Goal: Transaction & Acquisition: Purchase product/service

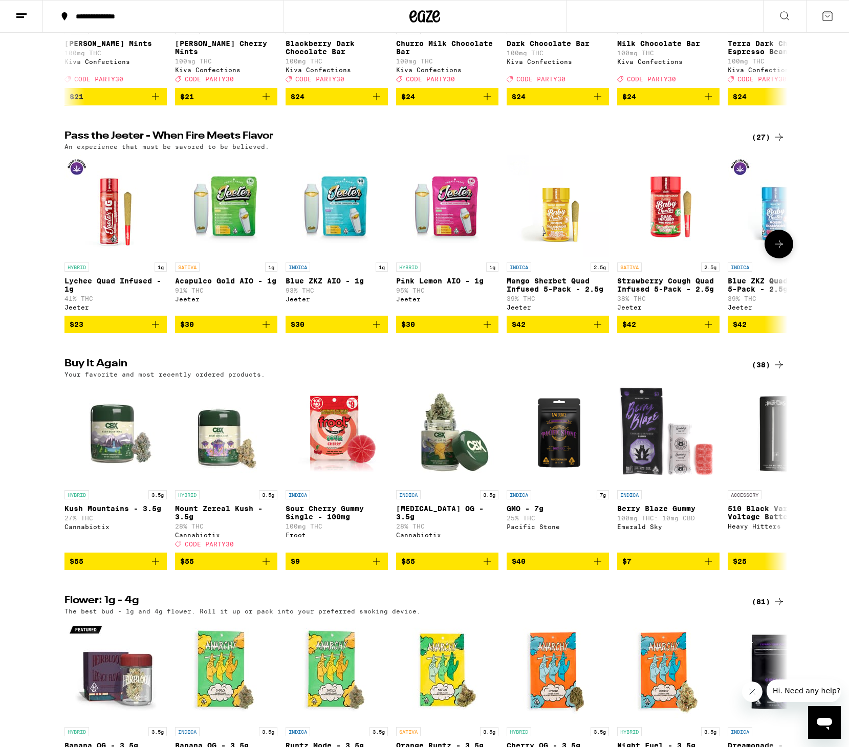
scroll to position [730, 0]
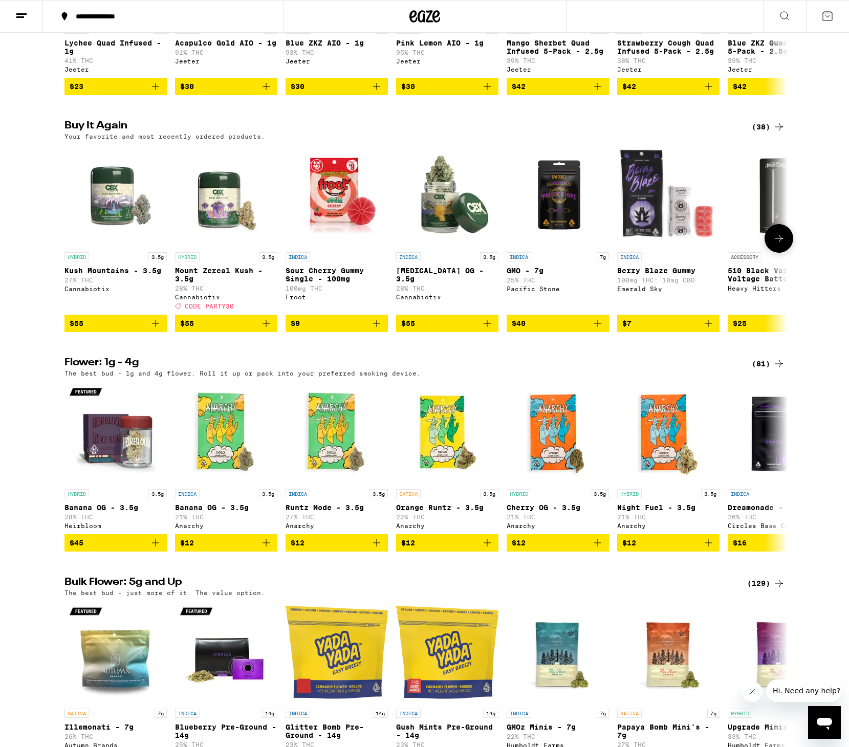
click at [157, 329] on icon "Add to bag" at bounding box center [155, 323] width 12 height 12
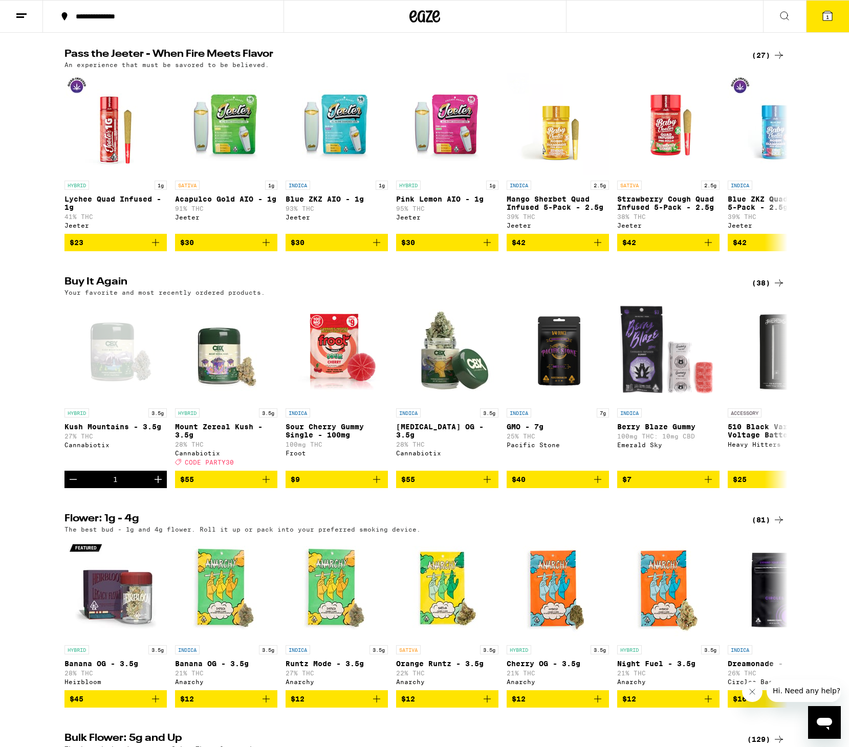
scroll to position [539, 0]
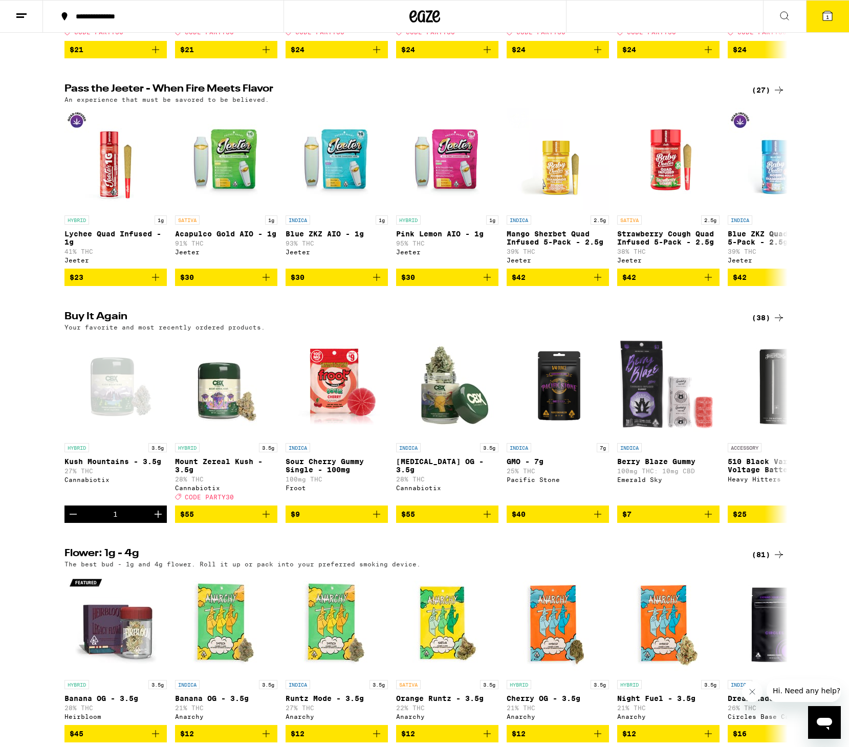
click at [788, 9] on button at bounding box center [784, 17] width 43 height 32
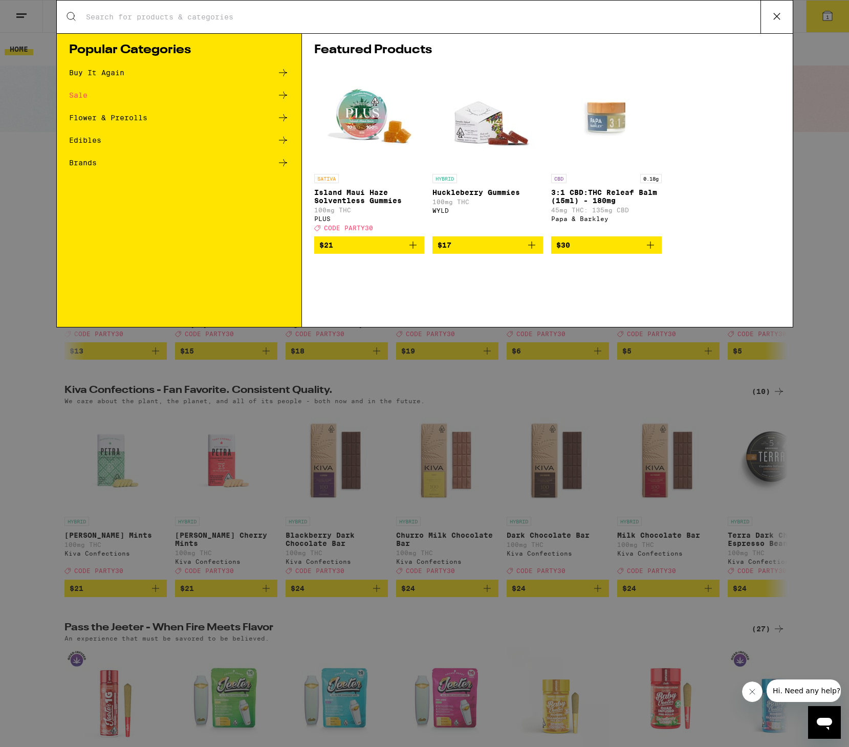
scroll to position [0, 0]
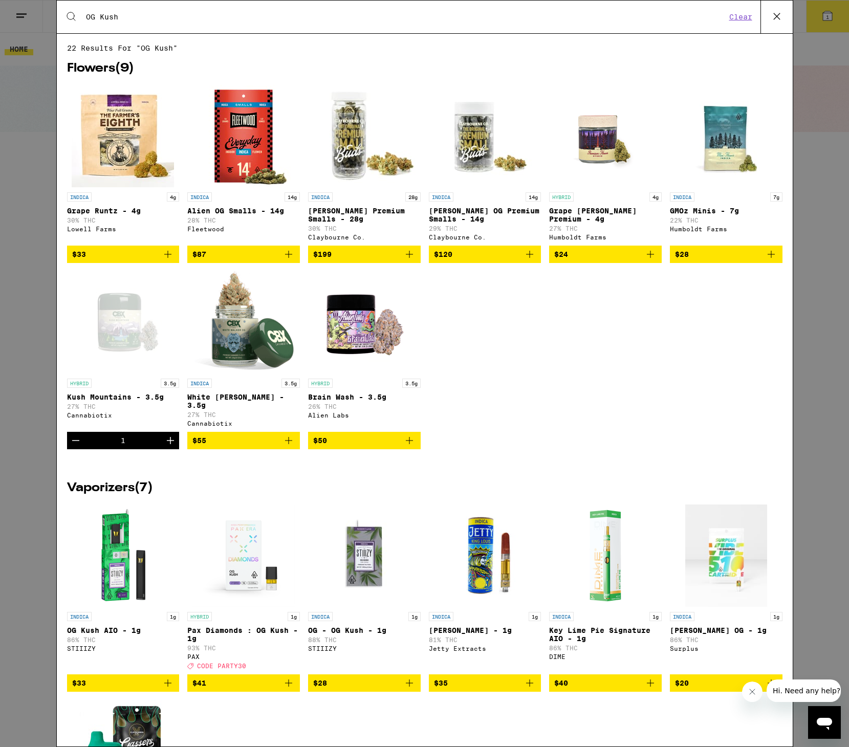
type input "OG Kush"
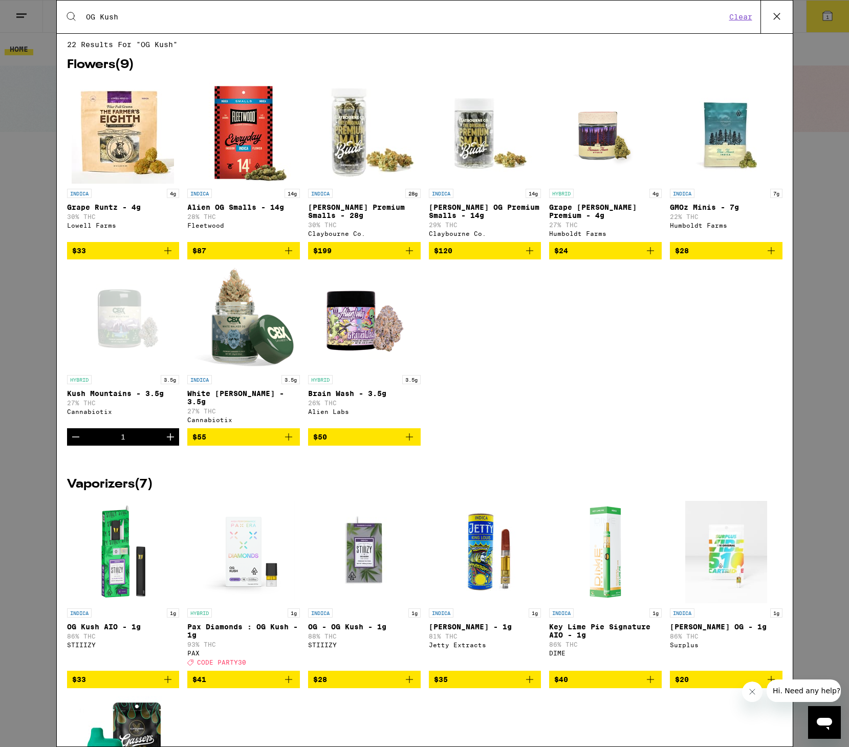
click at [413, 438] on icon "Add to bag" at bounding box center [409, 437] width 12 height 12
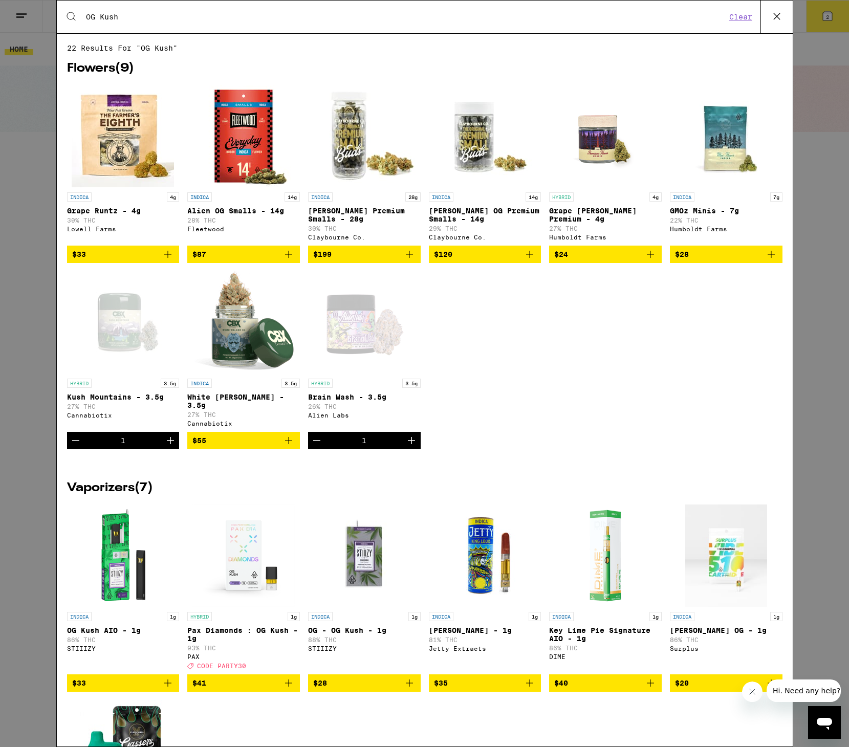
scroll to position [1, 0]
click at [739, 18] on button "Clear" at bounding box center [740, 16] width 29 height 9
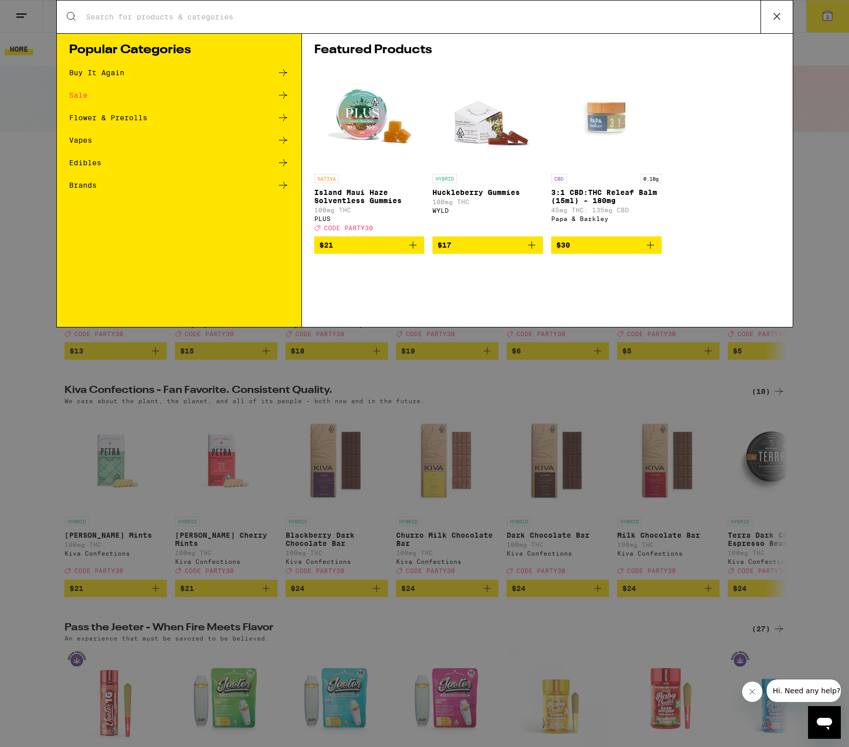
scroll to position [0, 0]
click at [775, 18] on icon at bounding box center [776, 16] width 6 height 6
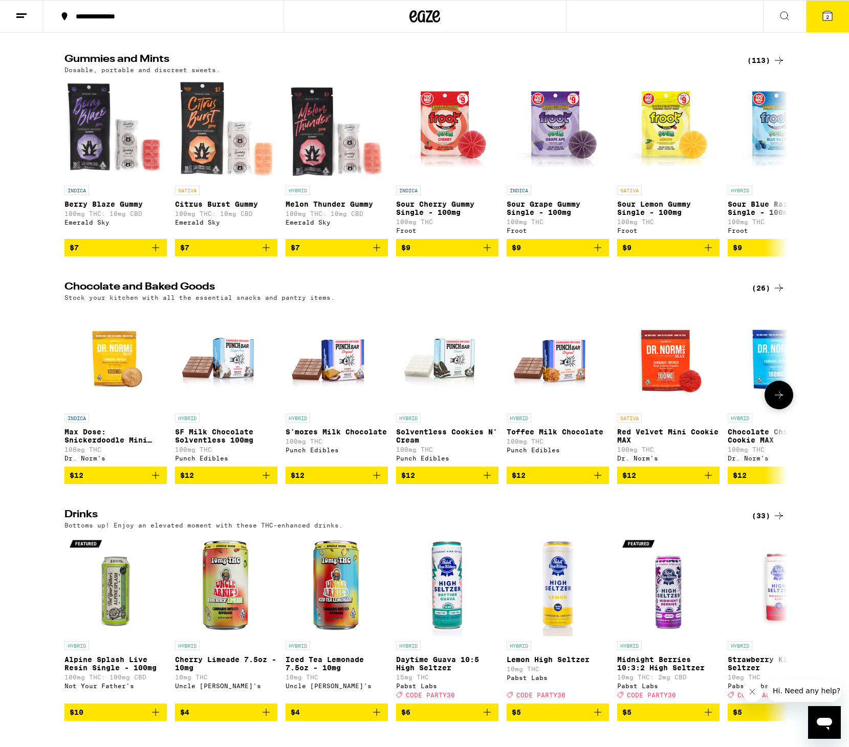
scroll to position [2956, 0]
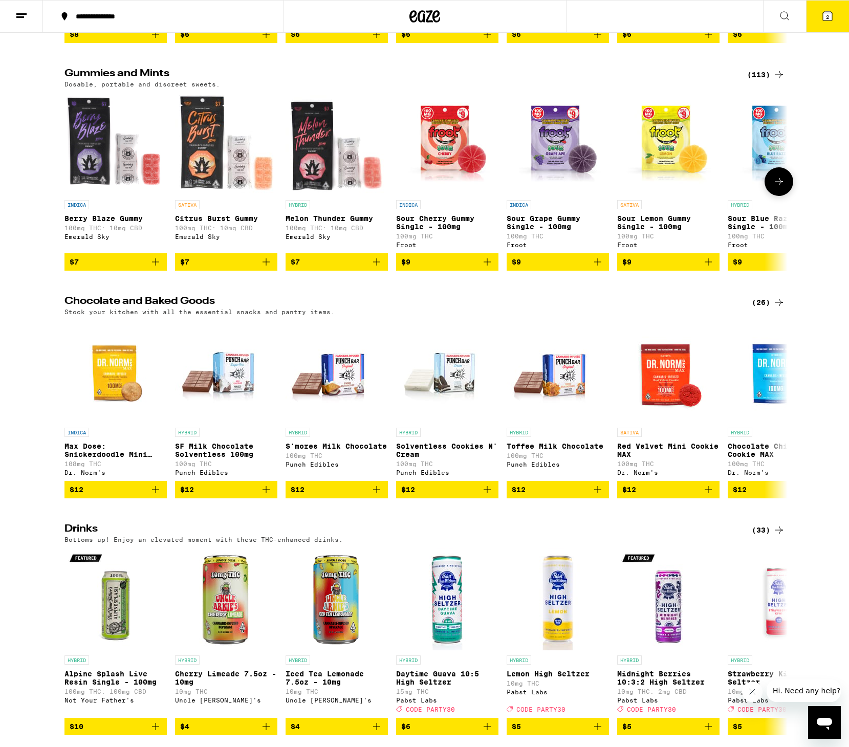
click at [487, 266] on icon "Add to bag" at bounding box center [486, 261] width 7 height 7
click at [489, 266] on icon "Increment" at bounding box center [489, 261] width 7 height 7
click at [377, 266] on icon "Add to bag" at bounding box center [376, 261] width 7 height 7
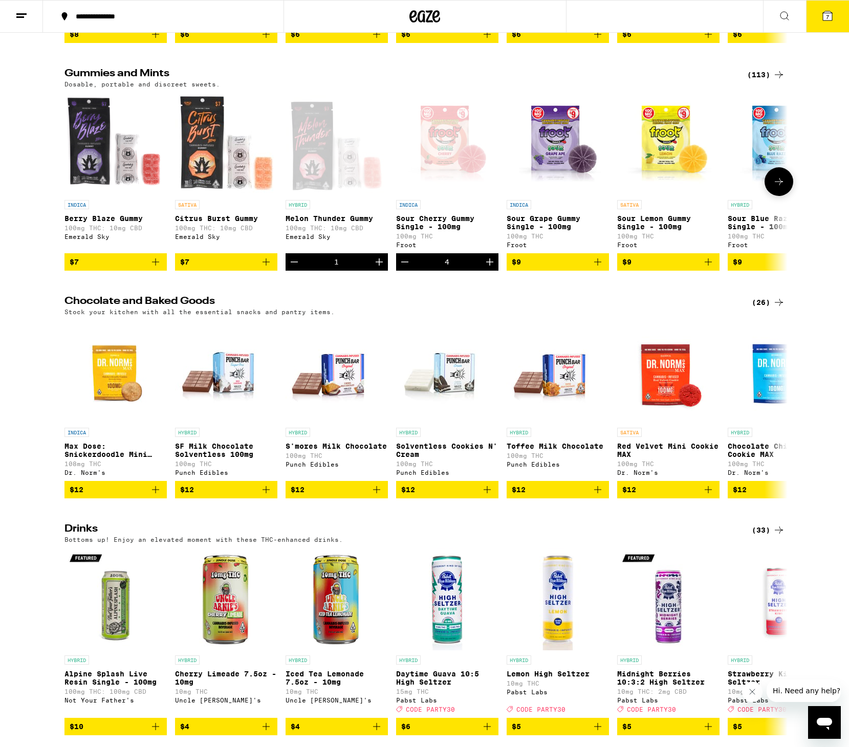
click at [263, 268] on icon "Add to bag" at bounding box center [266, 262] width 12 height 12
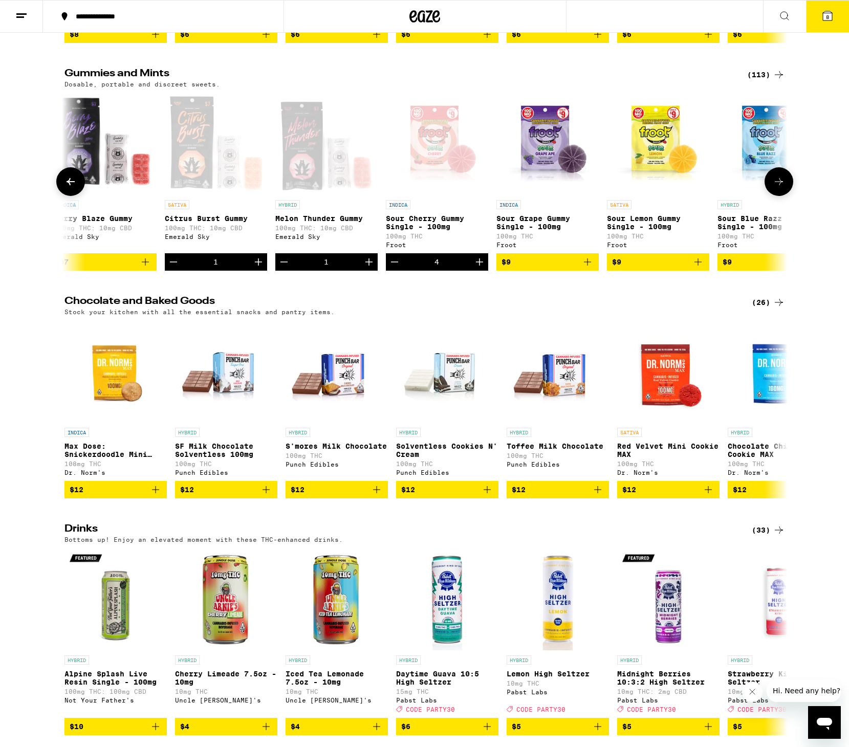
scroll to position [0, 13]
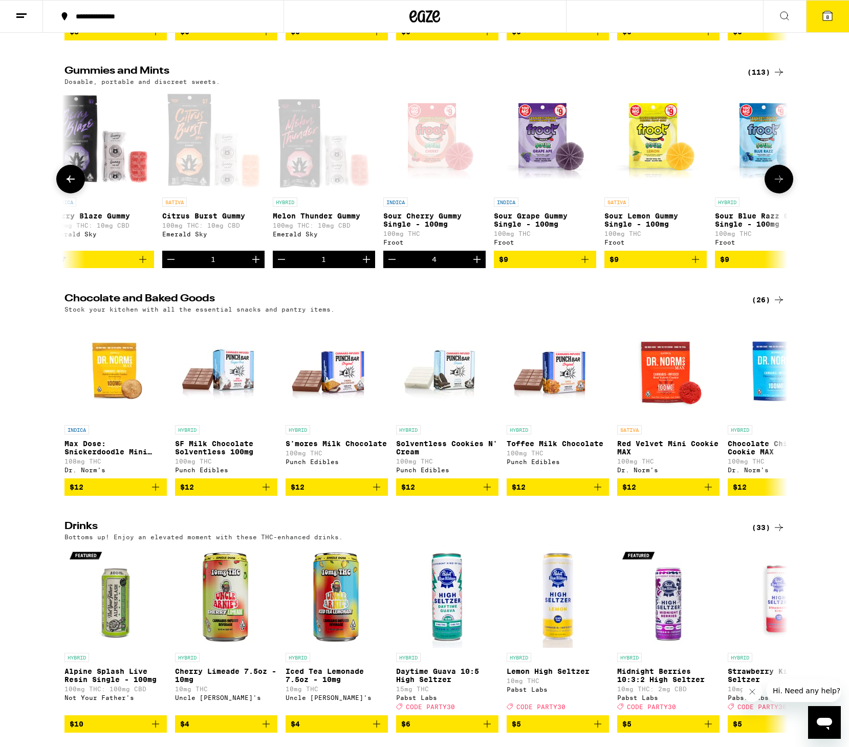
click at [587, 266] on icon "Add to bag" at bounding box center [585, 259] width 12 height 12
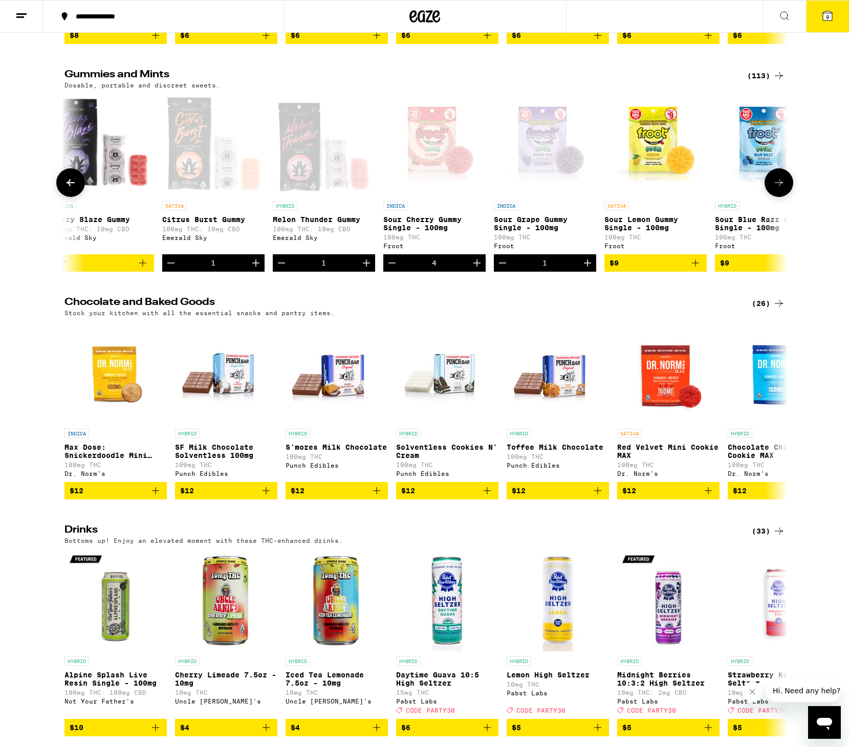
click at [588, 269] on icon "Increment" at bounding box center [587, 263] width 12 height 12
click at [586, 269] on icon "Increment" at bounding box center [587, 263] width 12 height 12
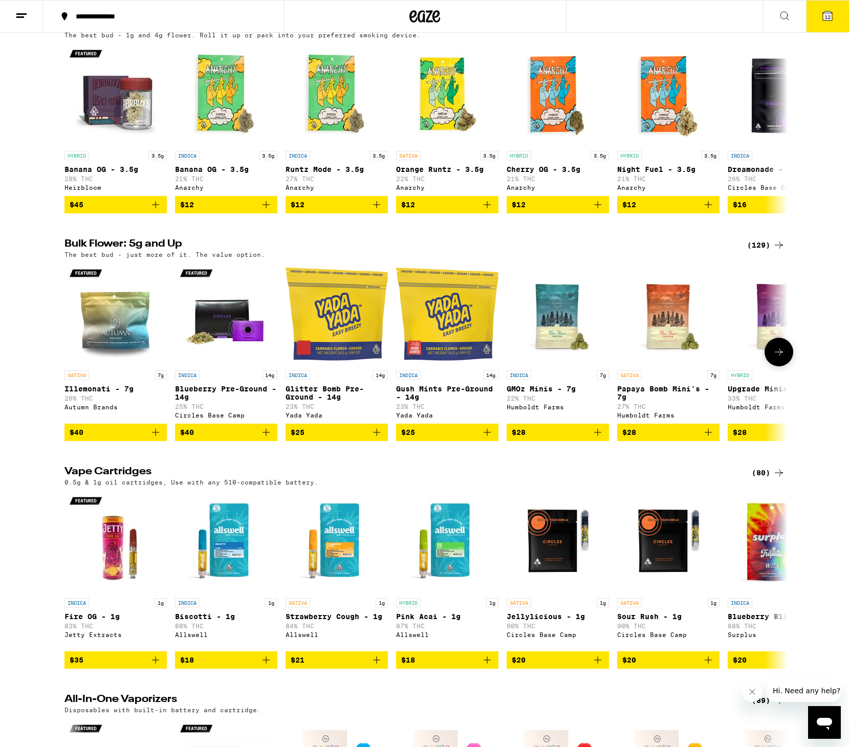
scroll to position [1065, 0]
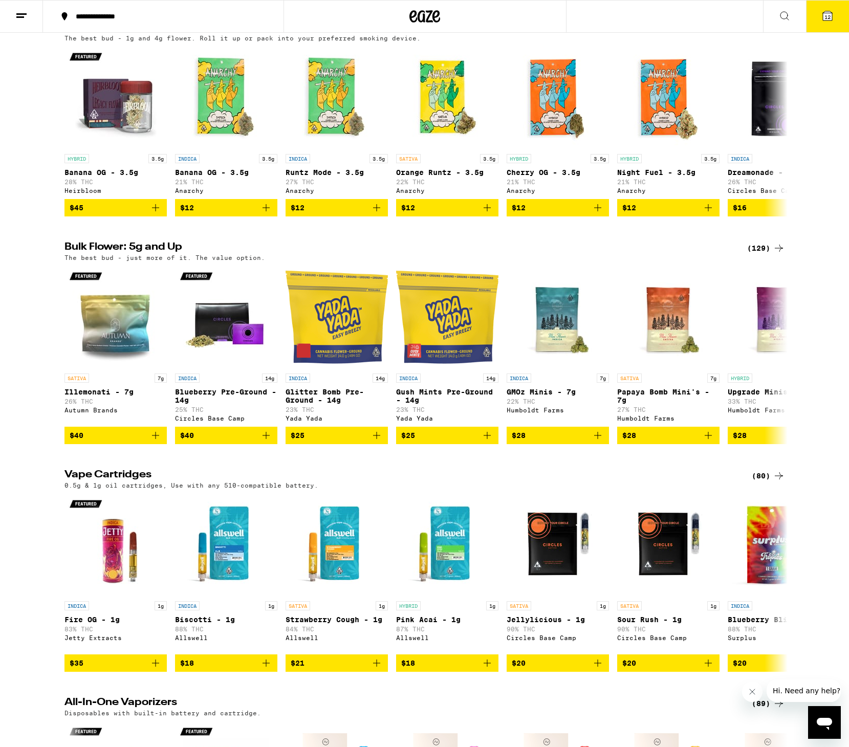
click at [769, 35] on div "(81)" at bounding box center [768, 29] width 33 height 12
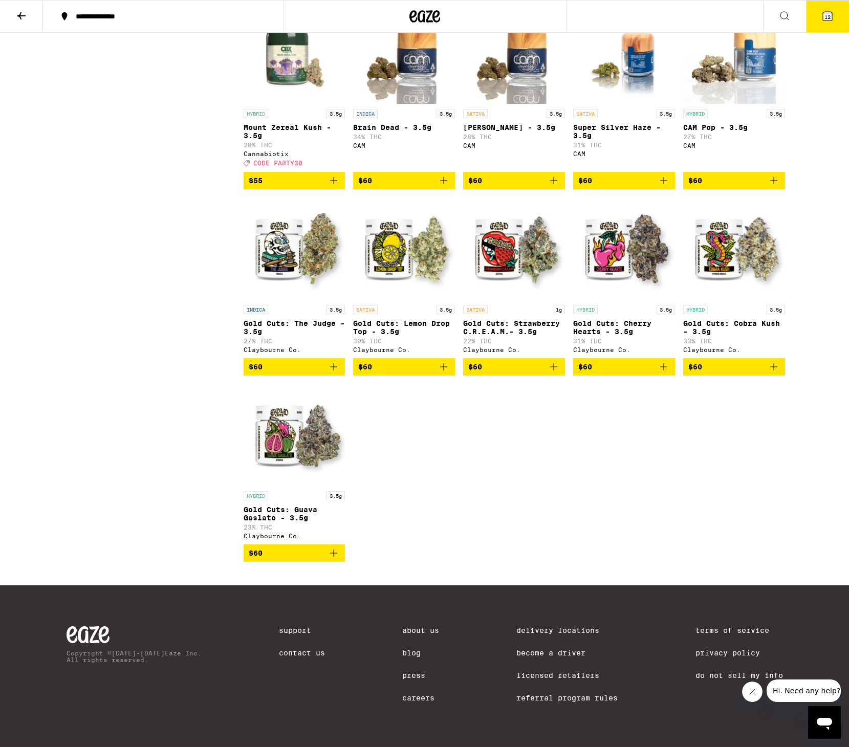
scroll to position [2765, 0]
click at [336, 373] on icon "Add to bag" at bounding box center [333, 367] width 12 height 12
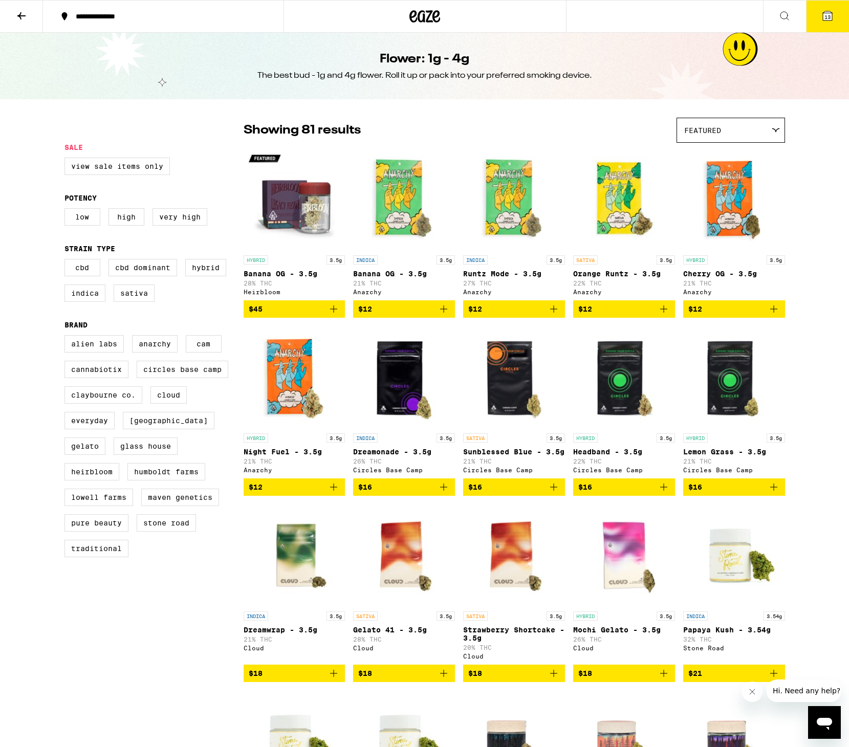
scroll to position [0, 0]
click at [829, 17] on span "13" at bounding box center [827, 17] width 6 height 6
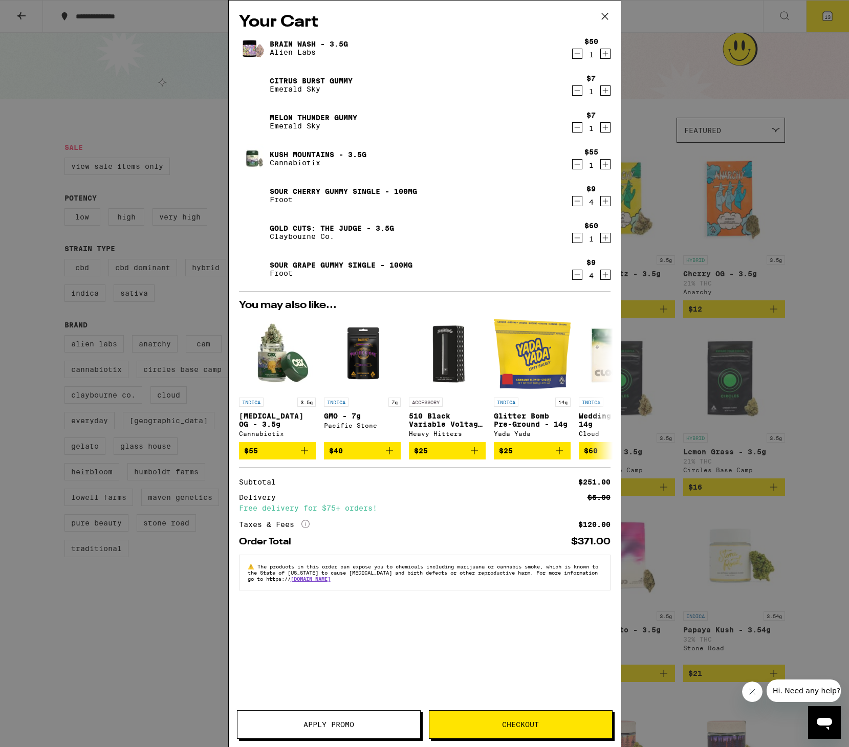
click at [562, 715] on button "Checkout" at bounding box center [521, 724] width 184 height 29
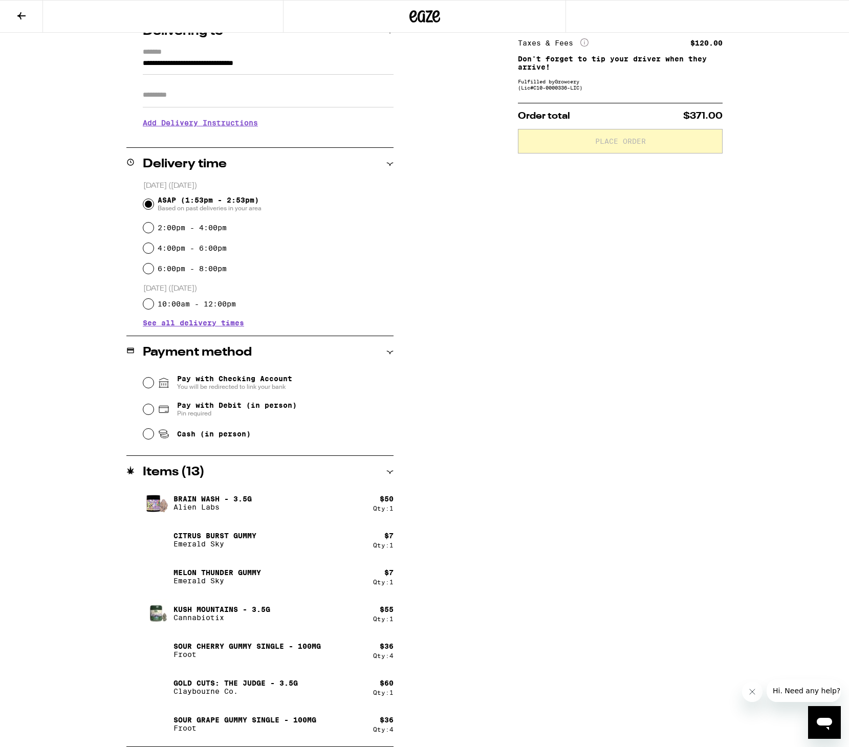
scroll to position [137, 0]
click at [206, 383] on span "Pay with Checking Account You will be redirected to link your bank" at bounding box center [234, 382] width 115 height 16
click at [153, 383] on input "Pay with Checking Account You will be redirected to link your bank" at bounding box center [148, 383] width 10 height 10
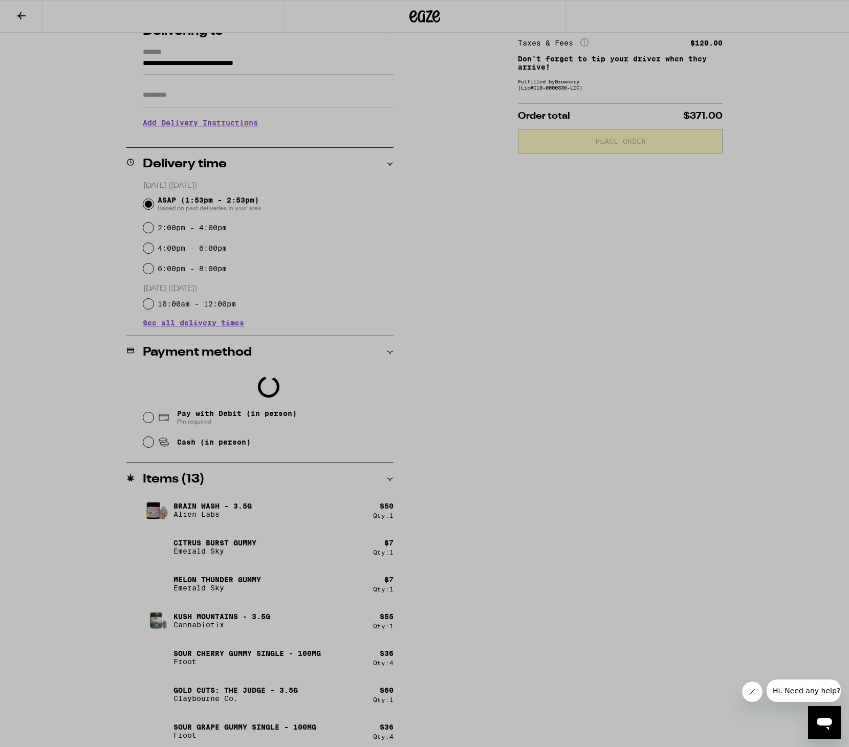
click at [596, 316] on div at bounding box center [424, 373] width 849 height 747
click at [590, 367] on div at bounding box center [424, 373] width 849 height 747
click at [676, 577] on div at bounding box center [424, 373] width 849 height 747
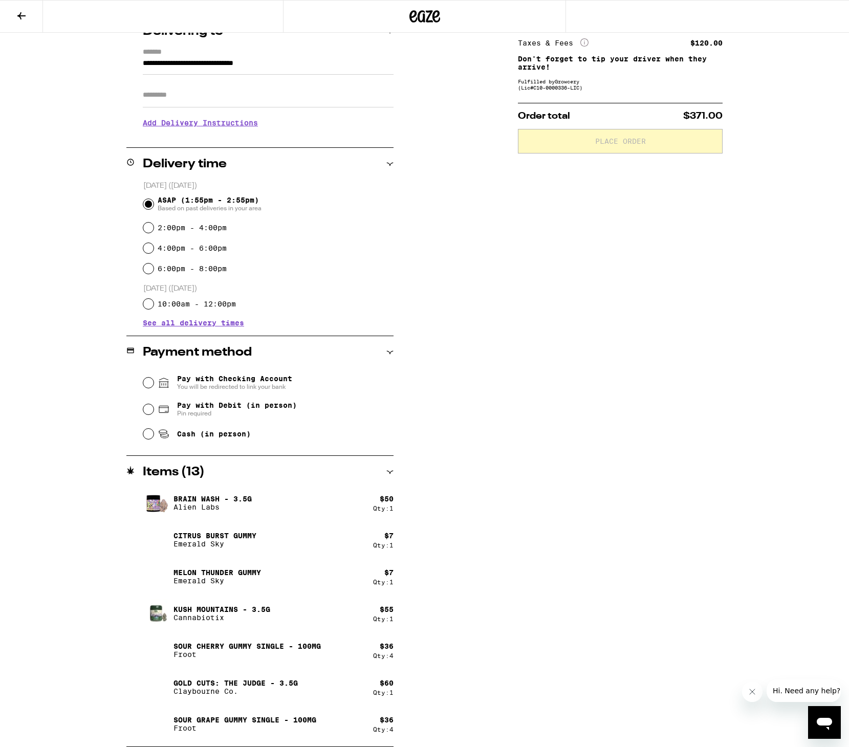
scroll to position [137, 0]
click at [151, 419] on div "Pay with Debit (in person) Pin required" at bounding box center [268, 409] width 250 height 27
click at [151, 413] on input "Pay with Debit (in person) Pin required" at bounding box center [148, 409] width 10 height 10
radio input "true"
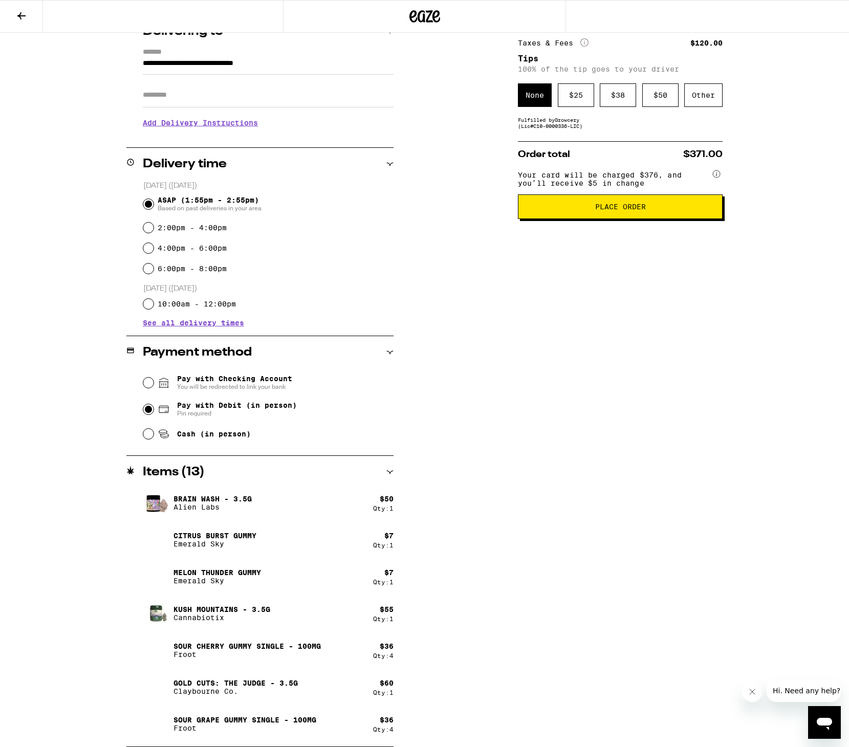
scroll to position [136, 0]
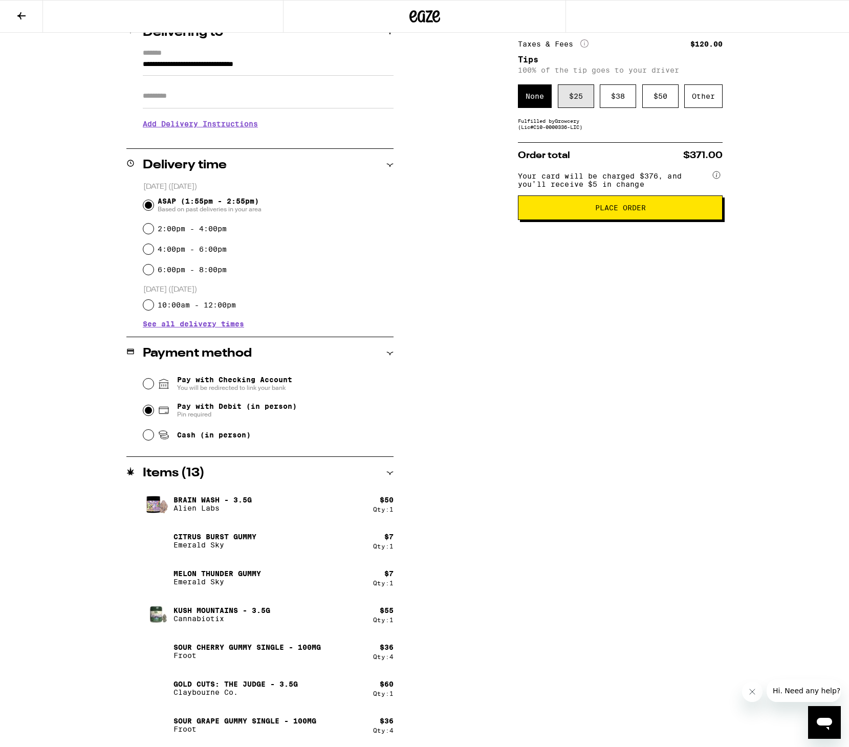
click at [580, 103] on div "$ 25" at bounding box center [576, 96] width 36 height 24
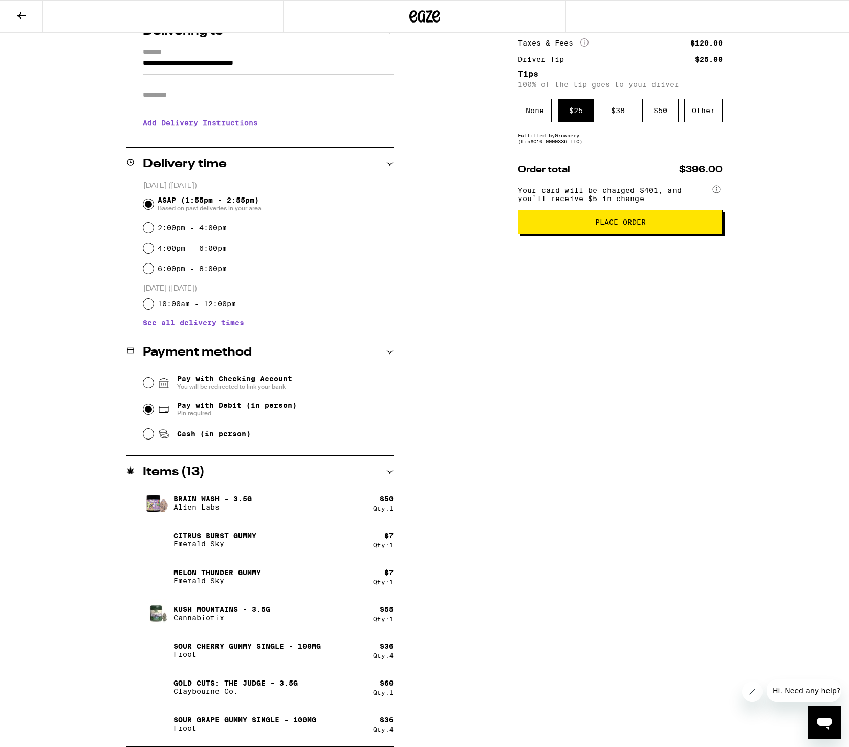
scroll to position [138, 1]
click at [639, 226] on span "Place Order" at bounding box center [620, 221] width 51 height 7
